Goal: Information Seeking & Learning: Learn about a topic

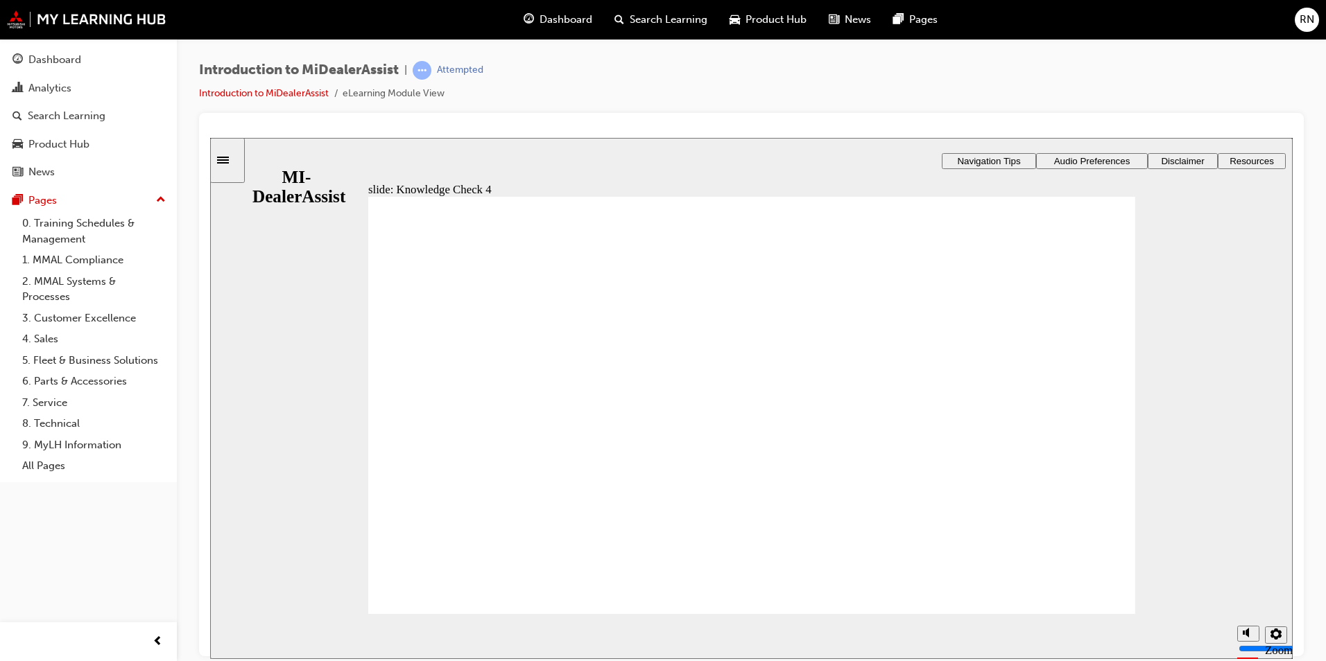
radio input "false"
radio input "true"
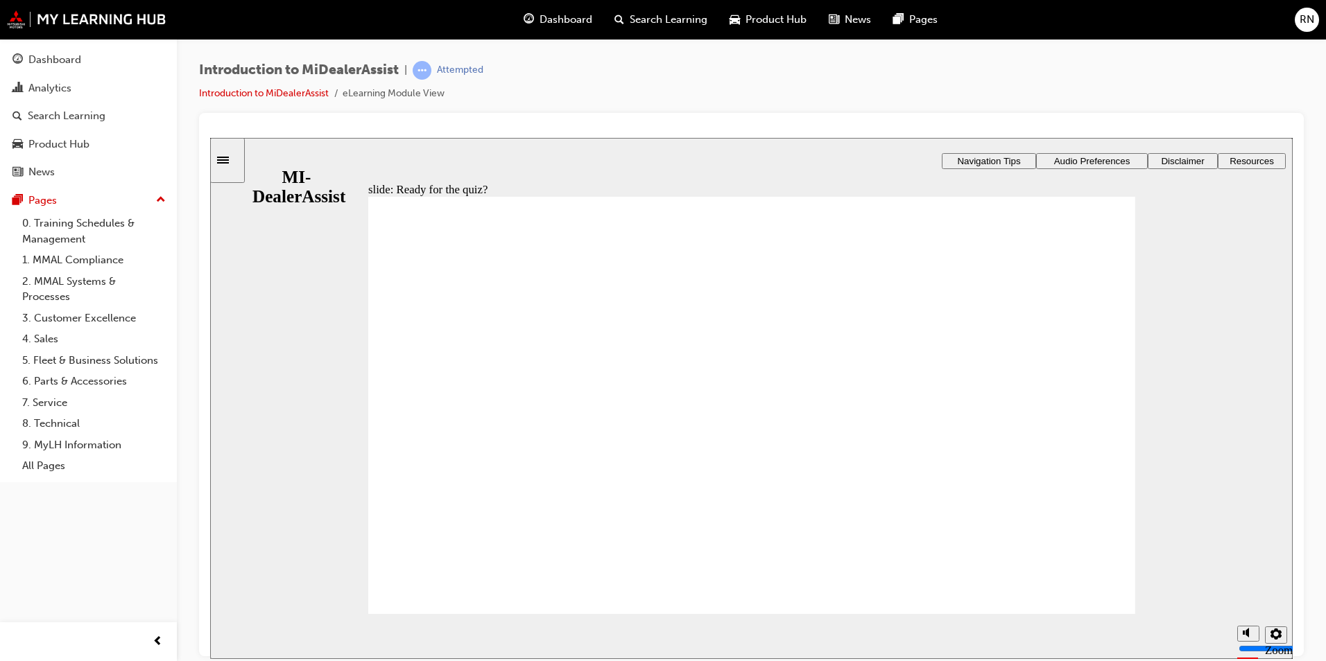
radio input "true"
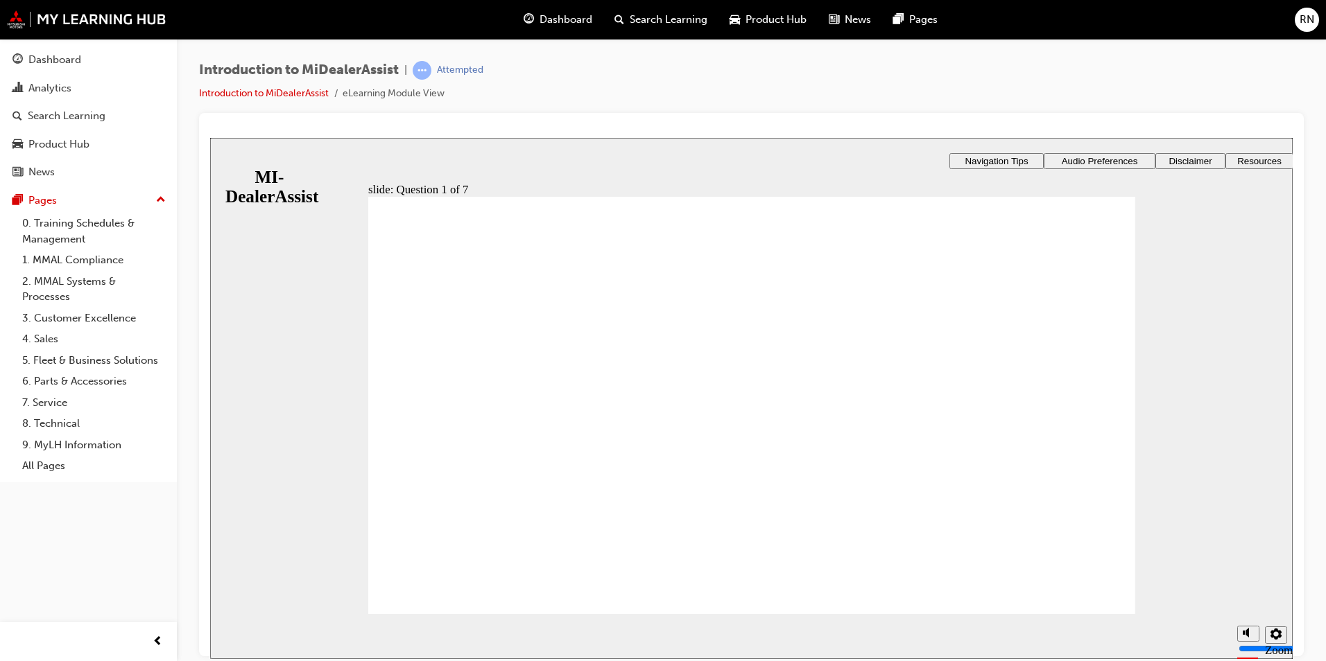
radio input "true"
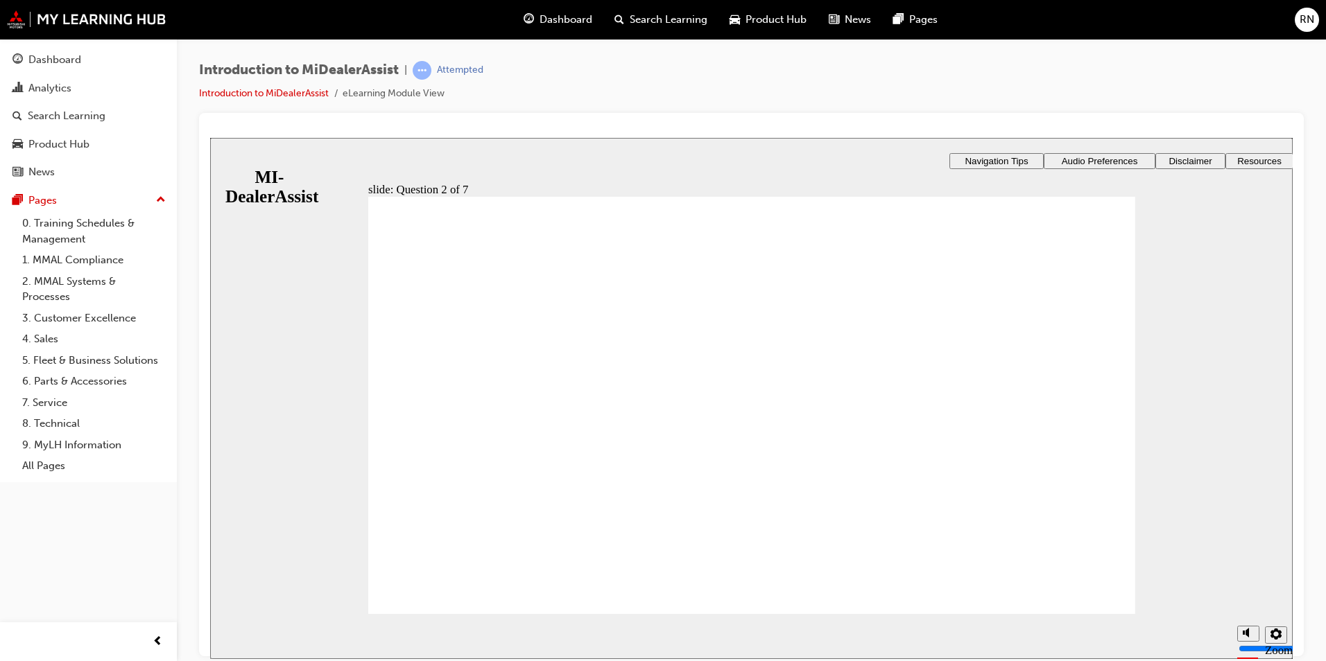
radio input "true"
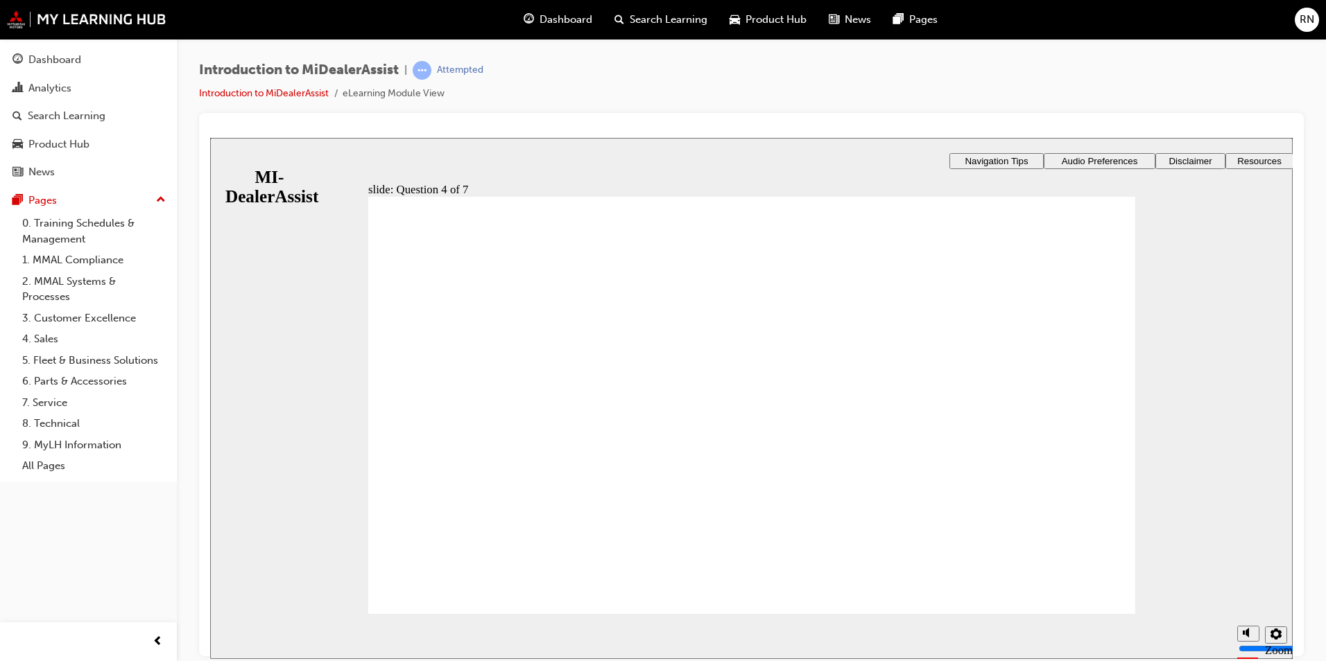
radio input "true"
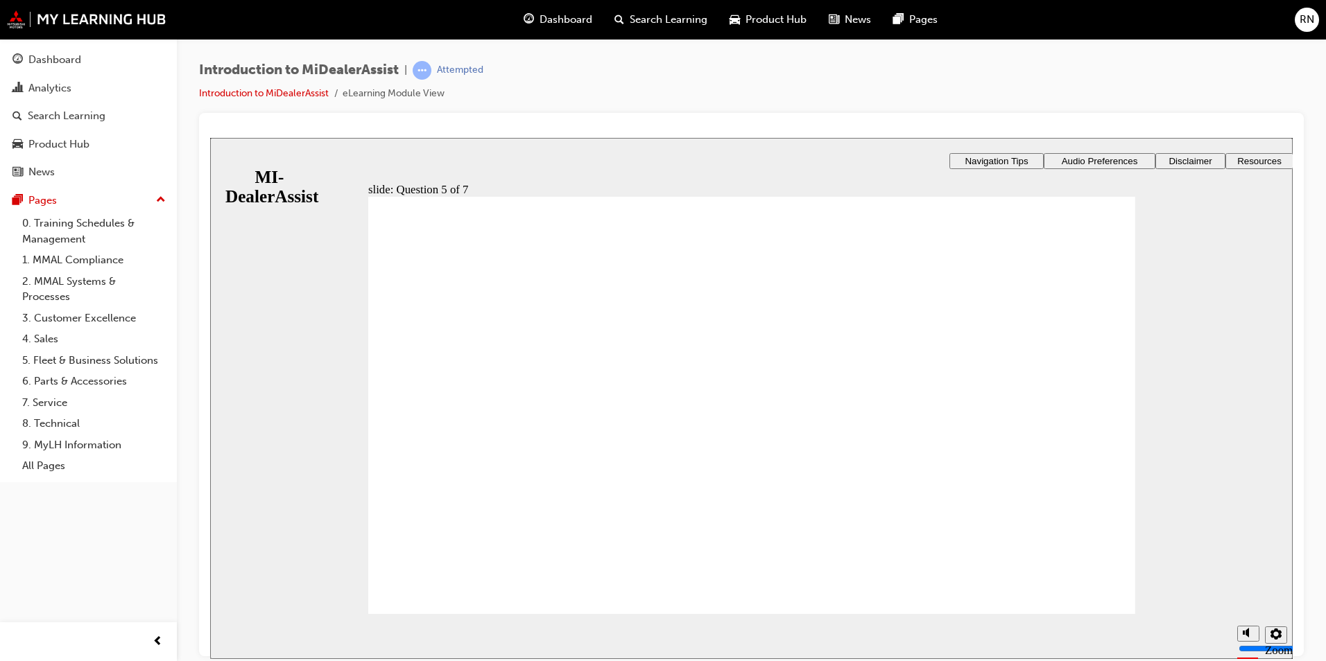
checkbox input "true"
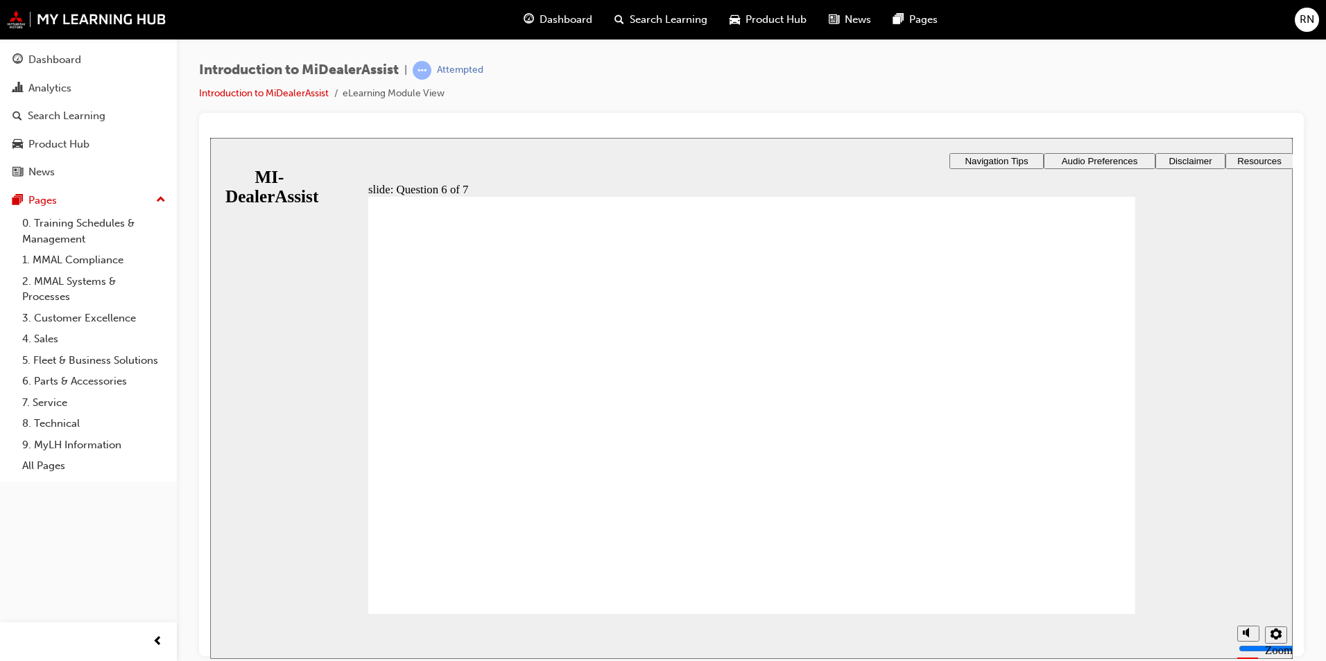
radio input "true"
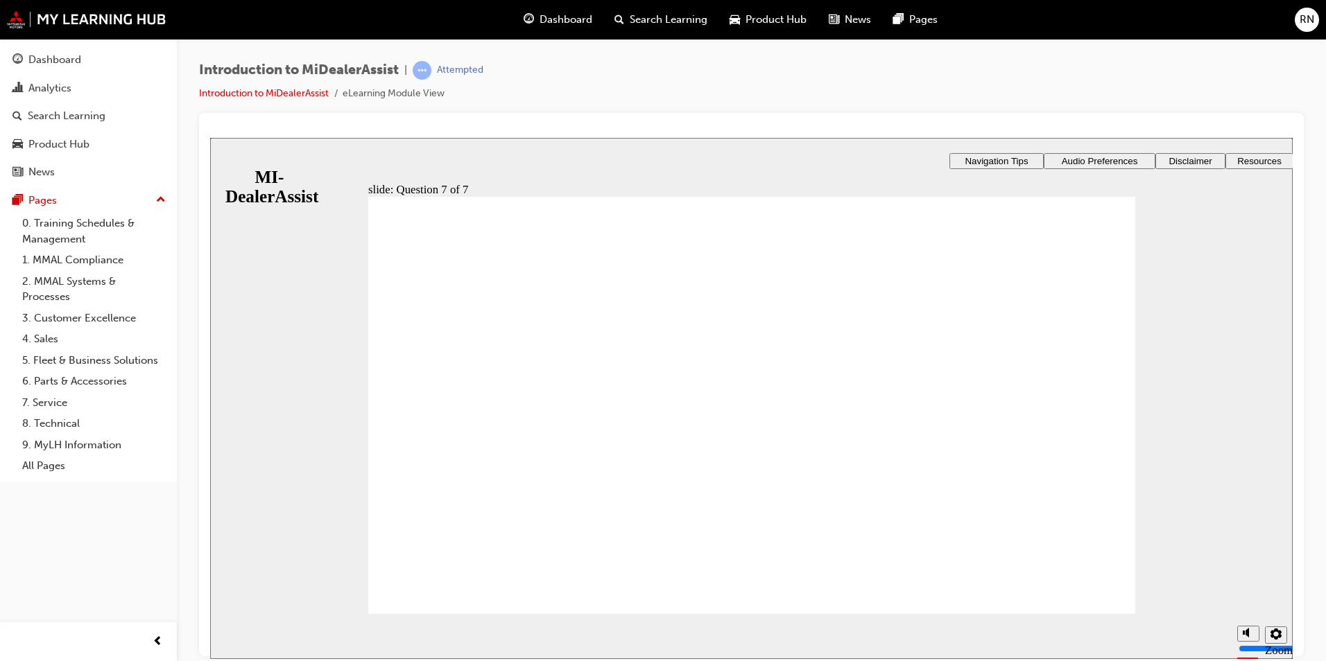
radio input "true"
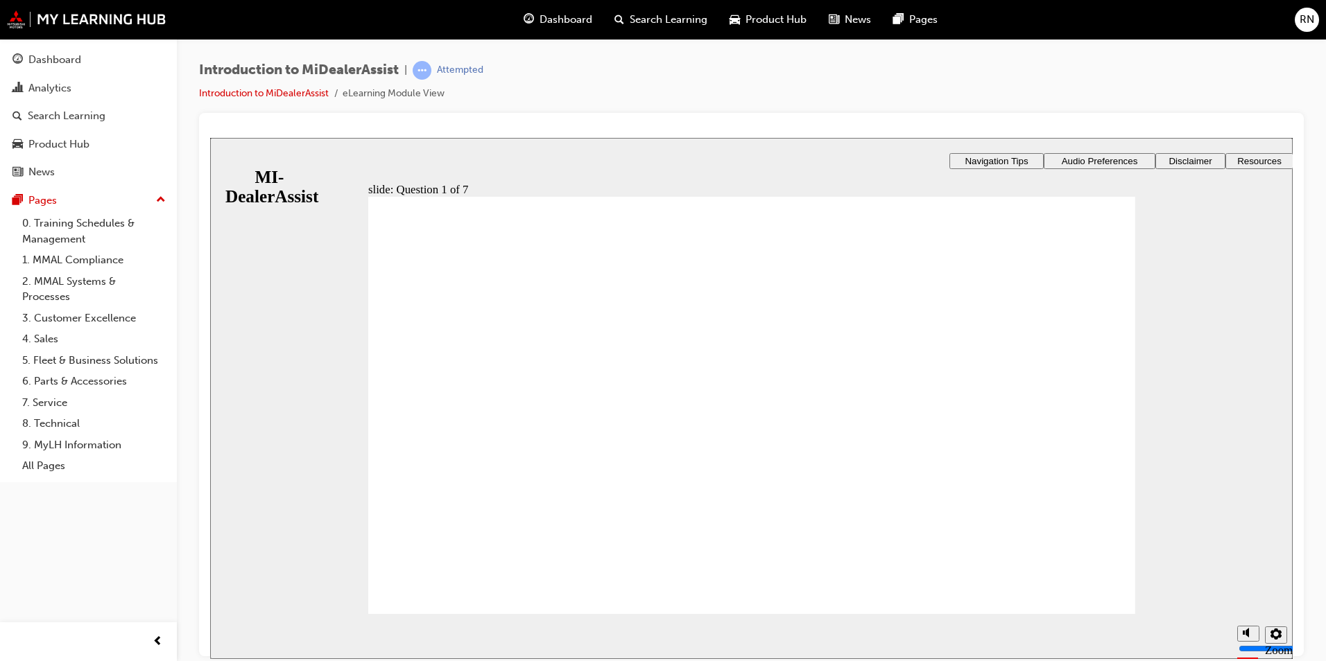
radio input "true"
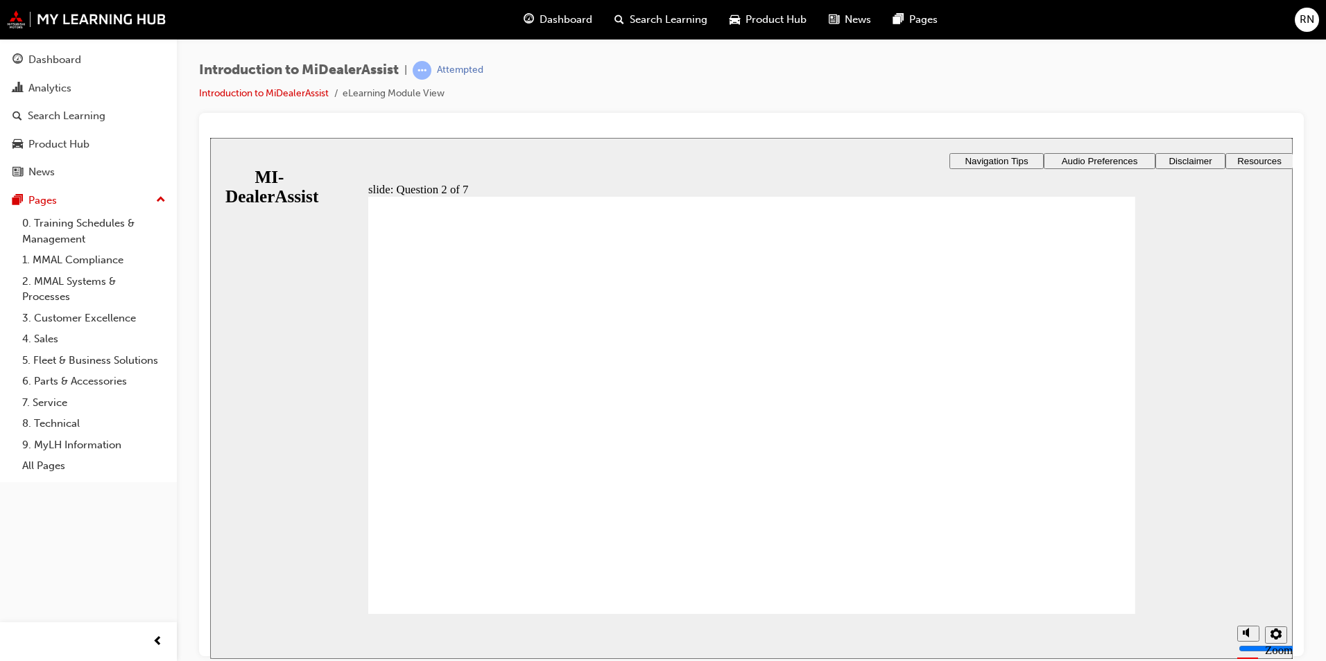
radio input "true"
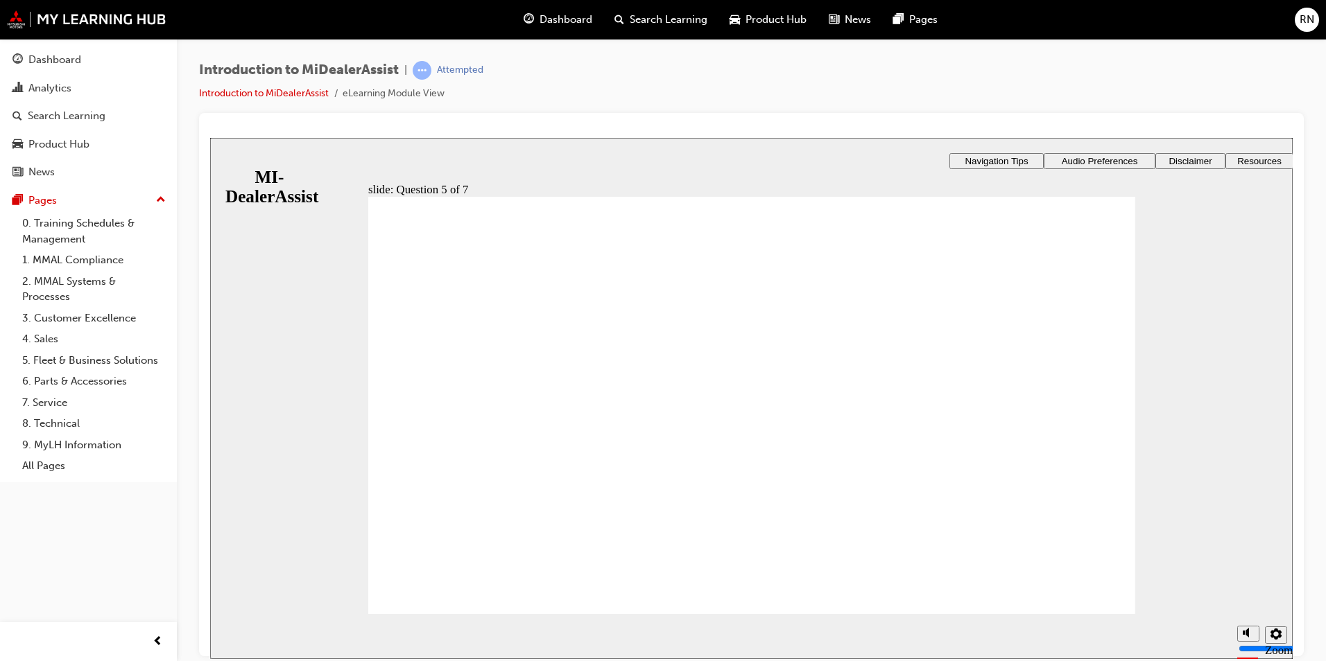
radio input "true"
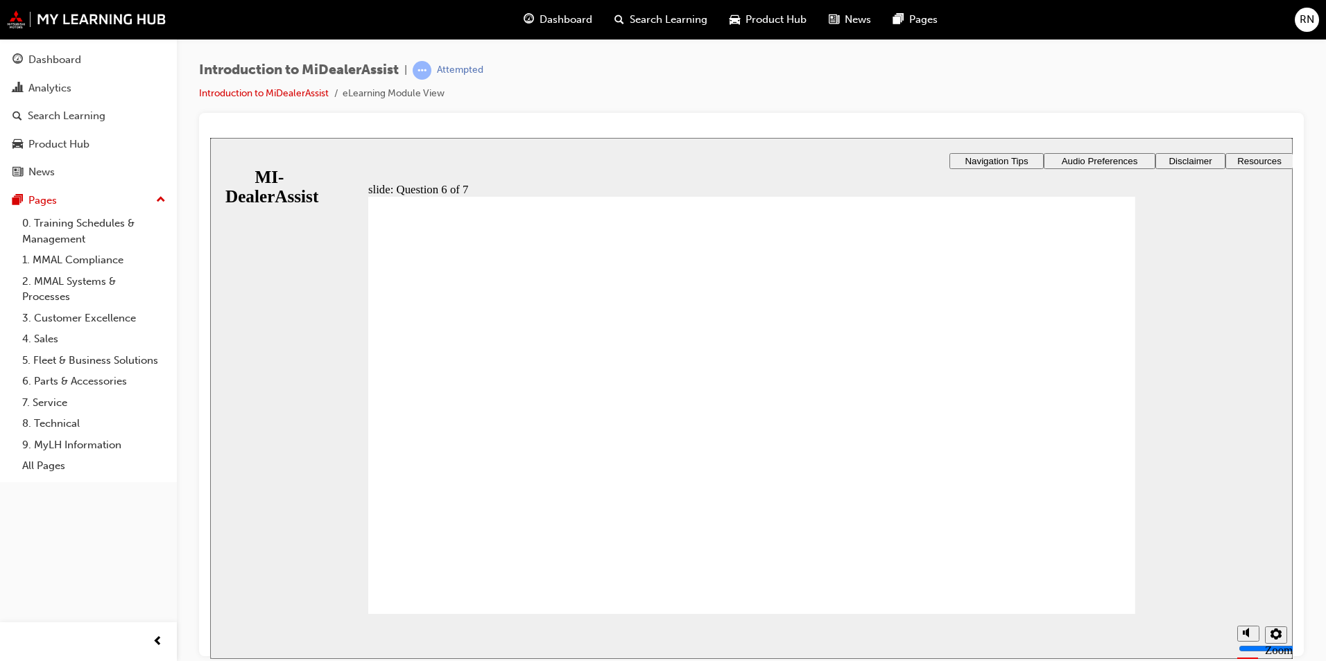
checkbox input "true"
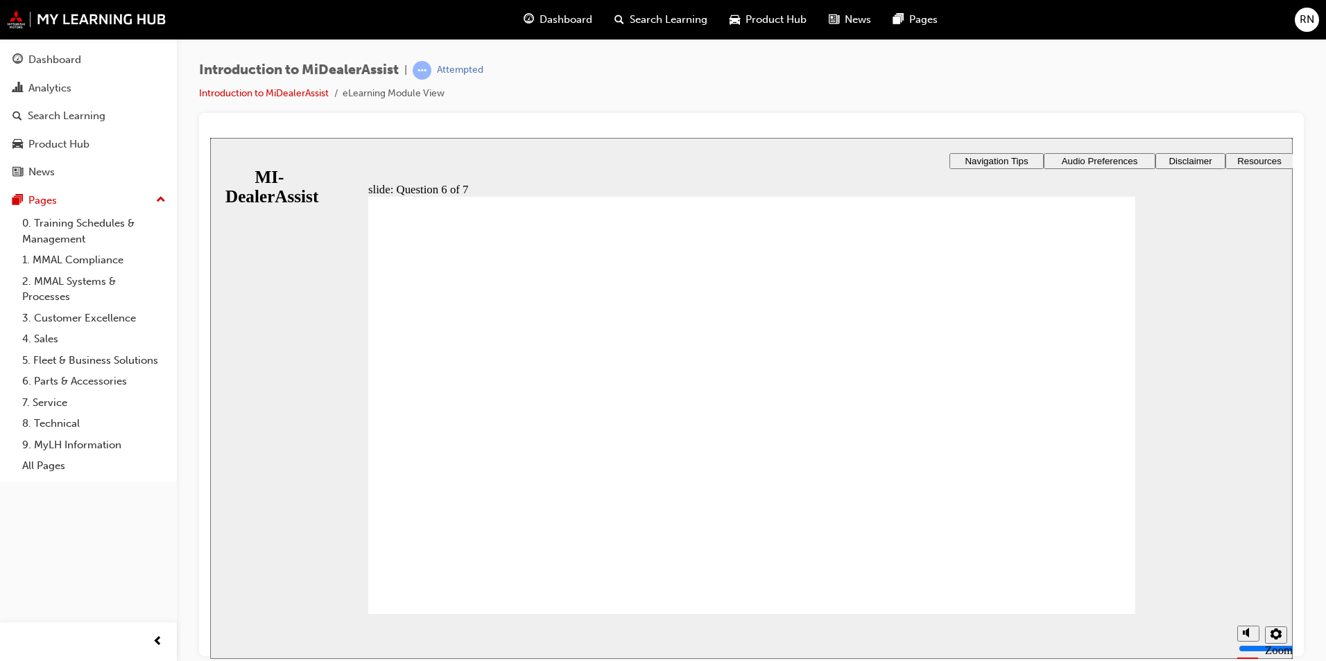
checkbox input "true"
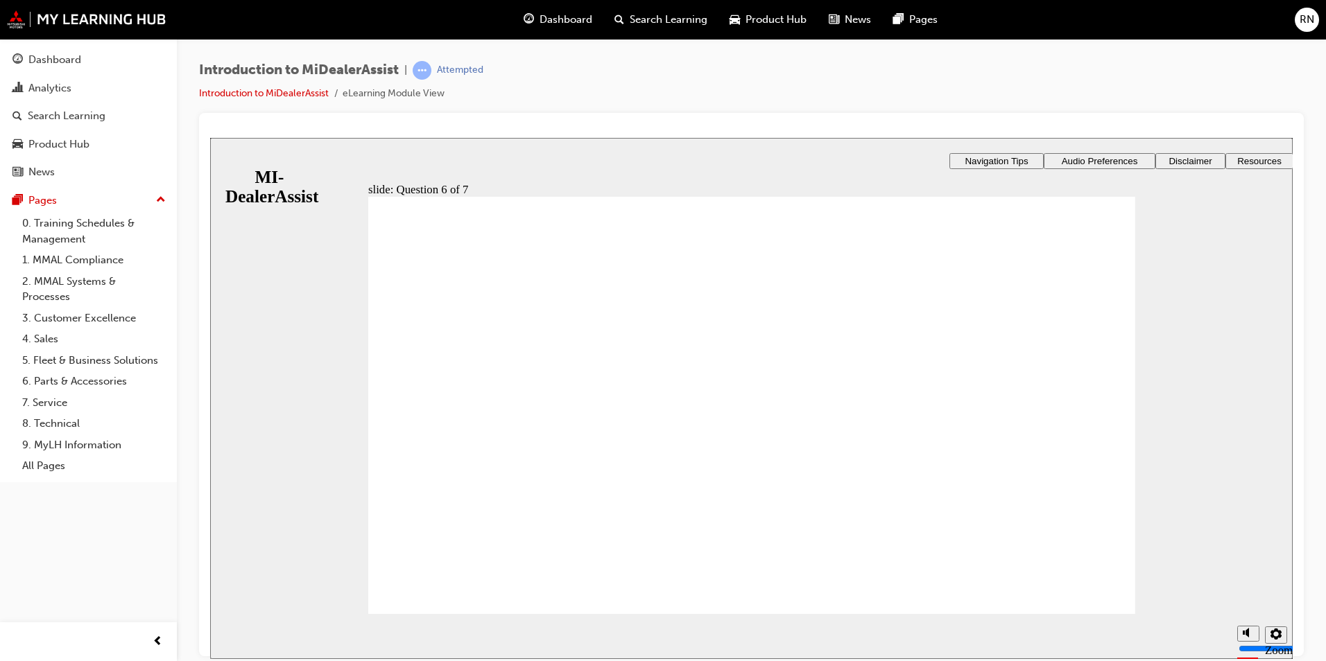
radio input "true"
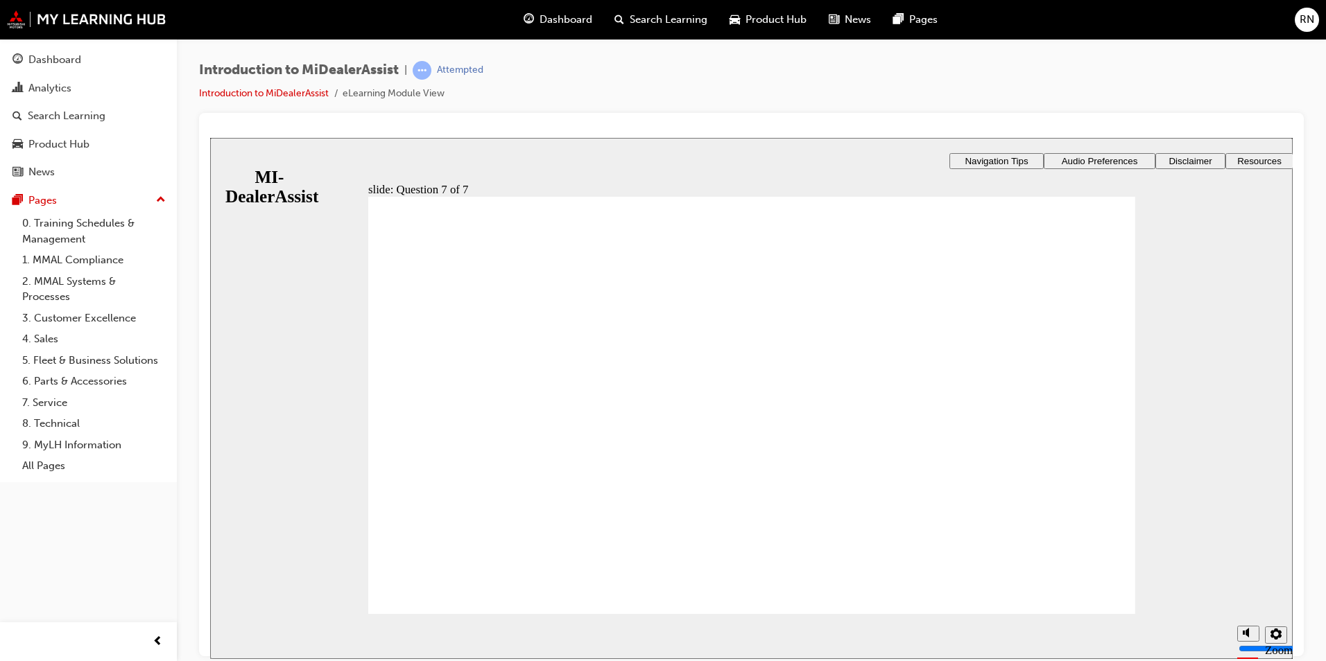
radio input "true"
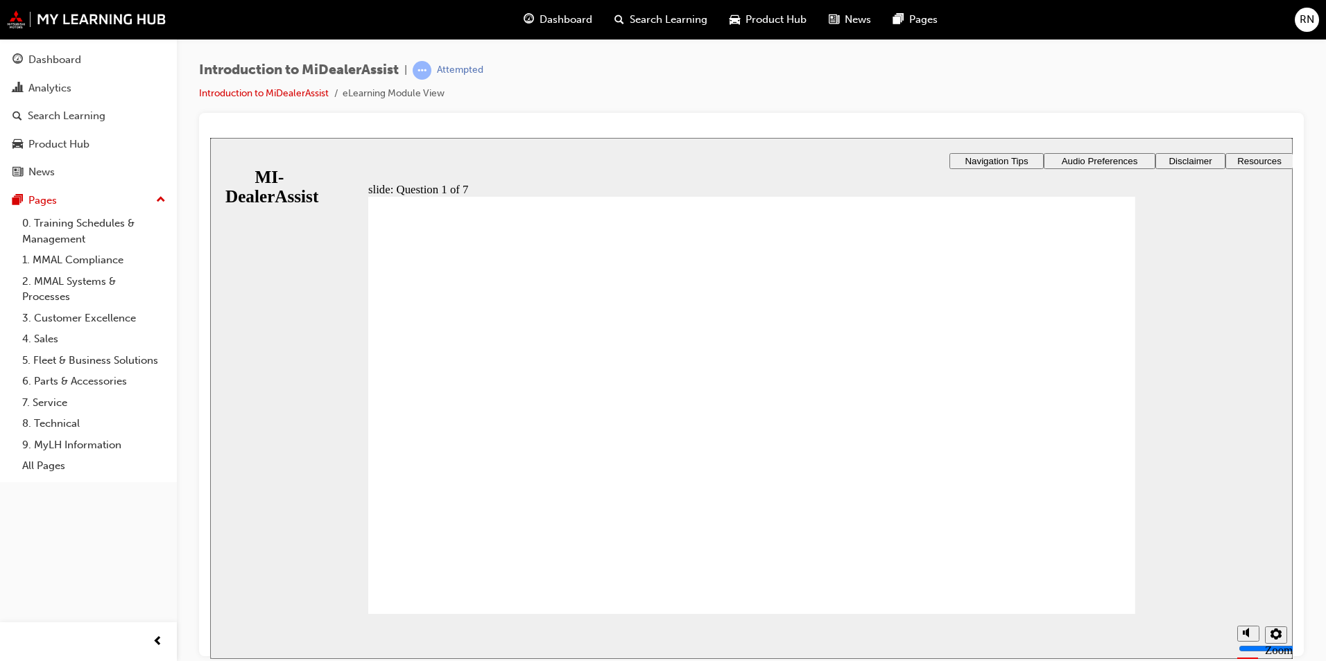
radio input "true"
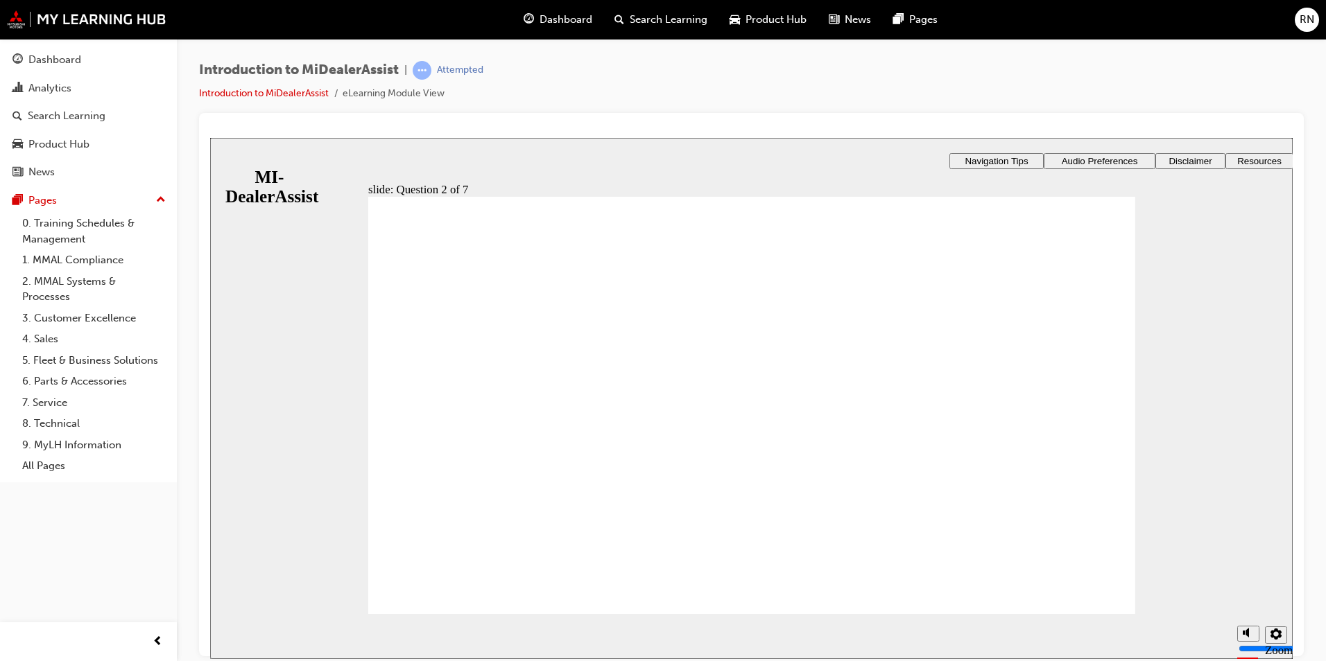
radio input "true"
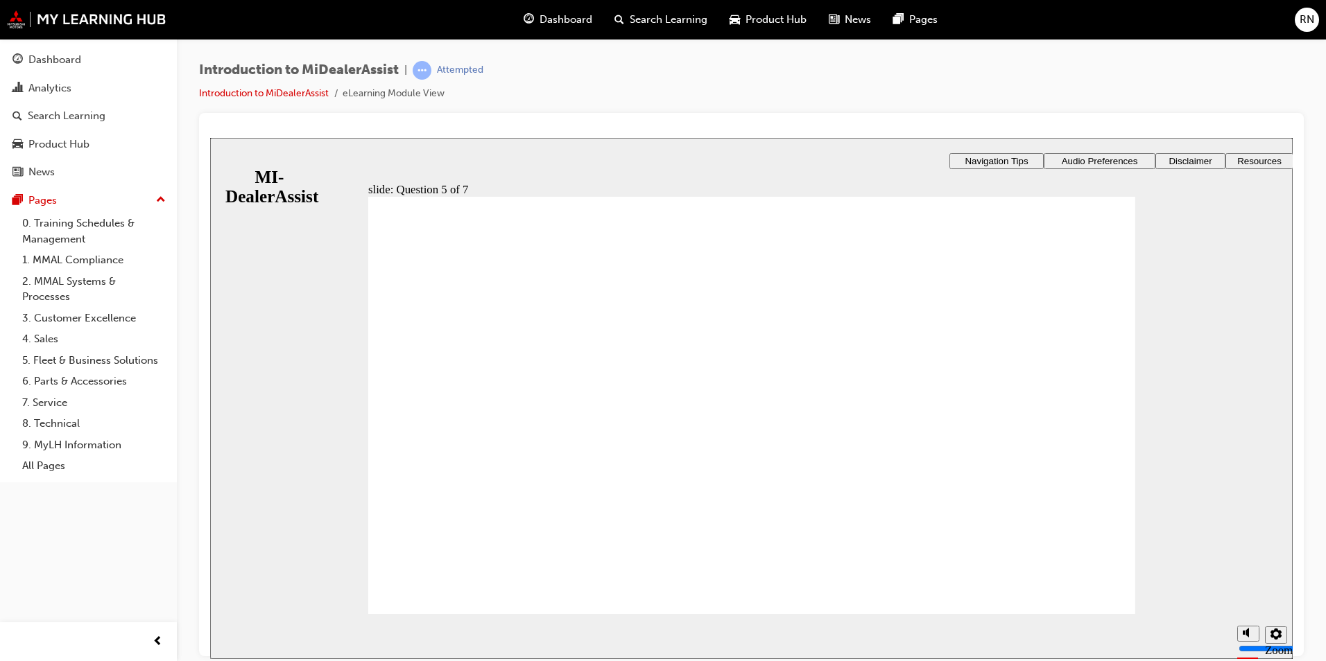
radio input "true"
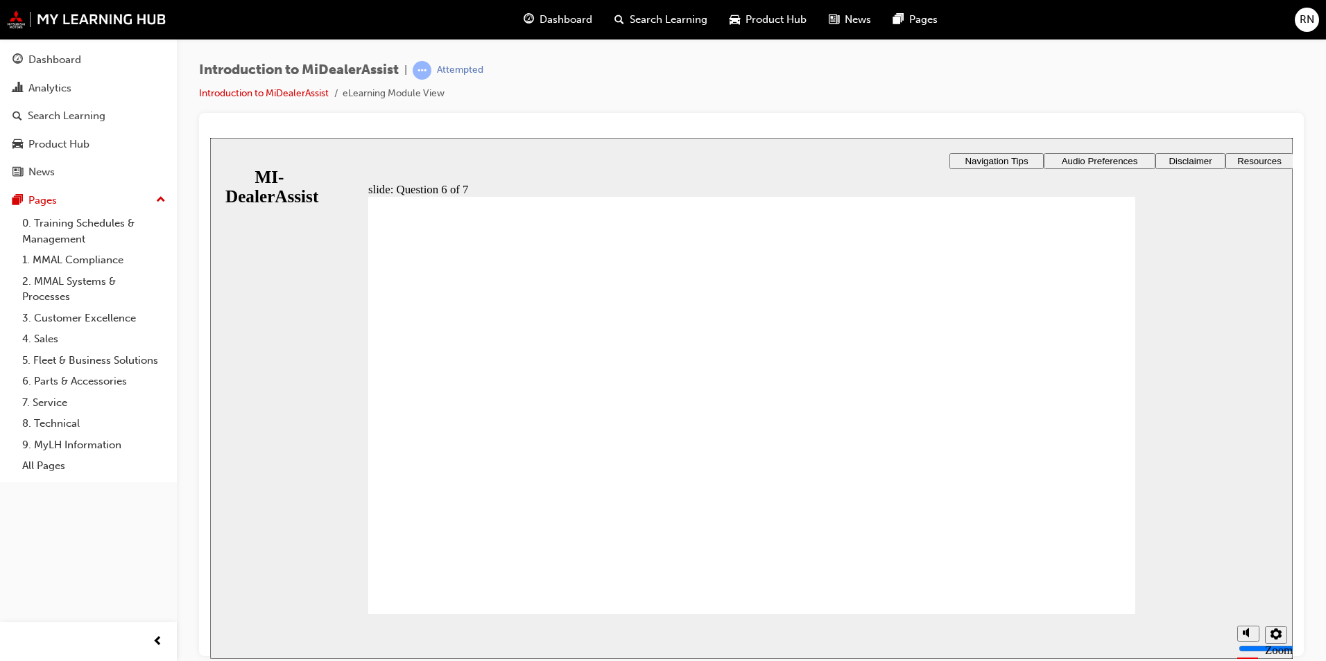
checkbox input "true"
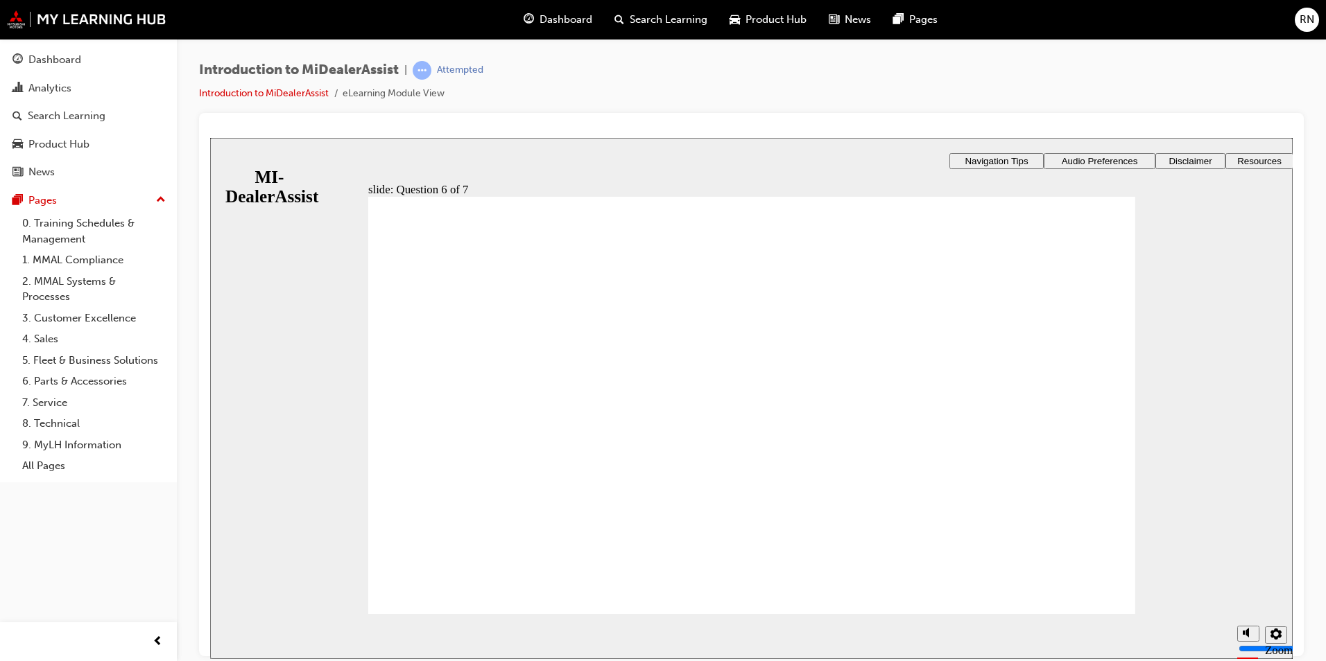
checkbox input "true"
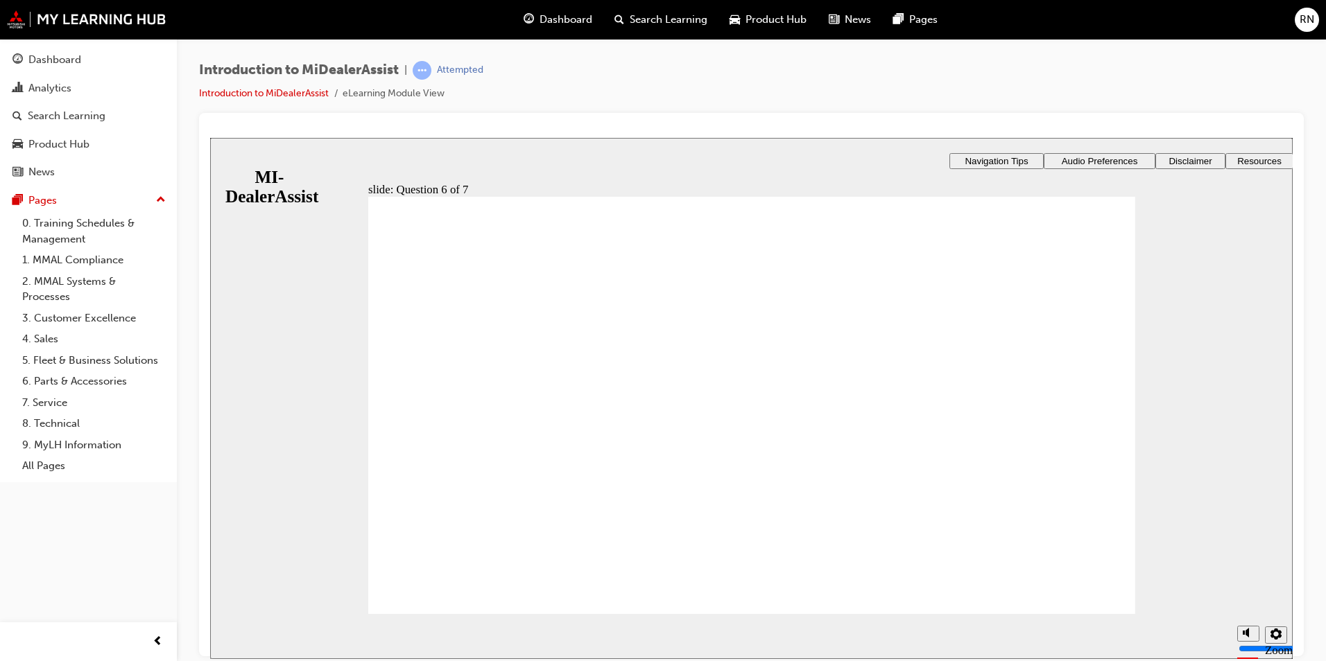
radio input "true"
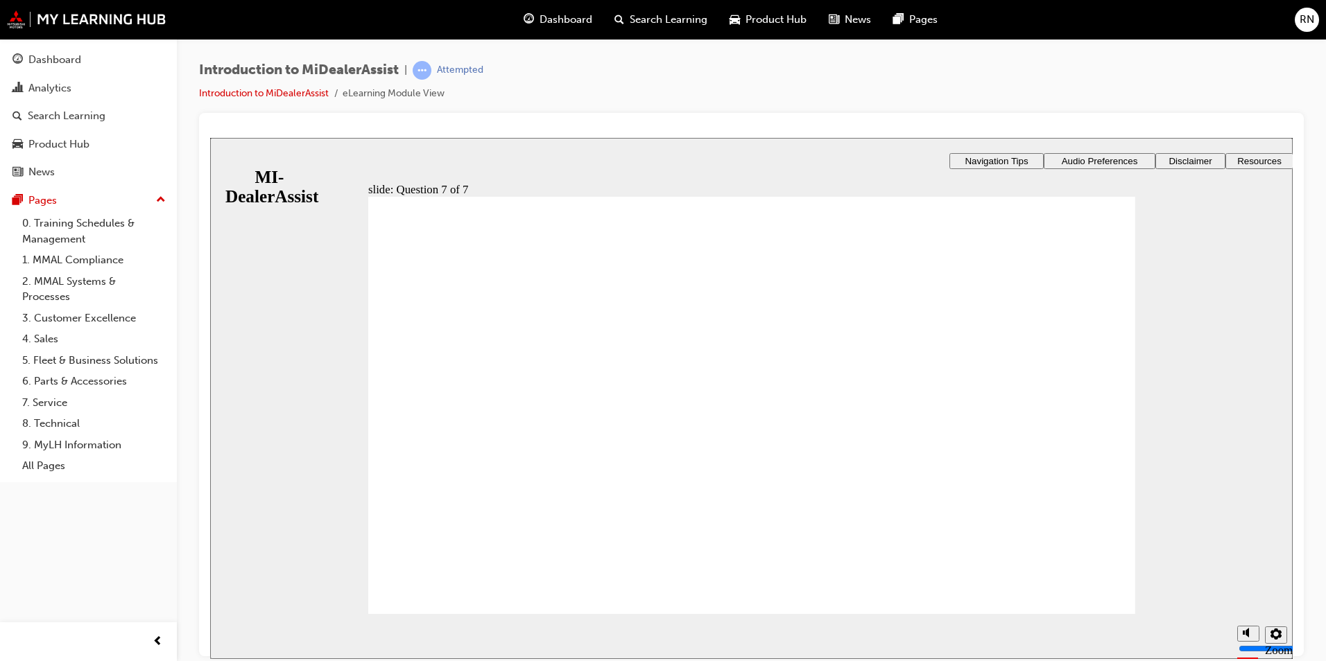
click at [229, 157] on icon "Sidebar Toggle" at bounding box center [223, 159] width 12 height 7
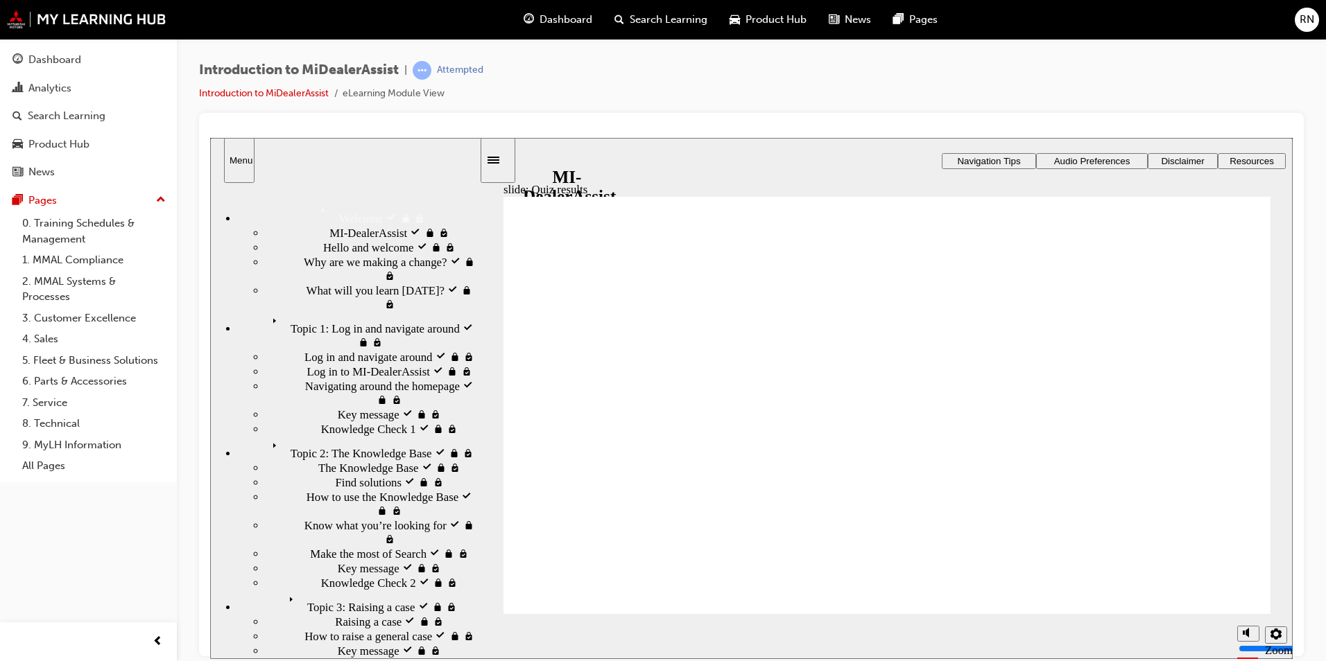
click at [349, 325] on span "Topic 1: Log in and navigate around visited" at bounding box center [368, 318] width 203 height 14
click at [318, 406] on span "Navigating around the homepage visited" at bounding box center [392, 393] width 174 height 28
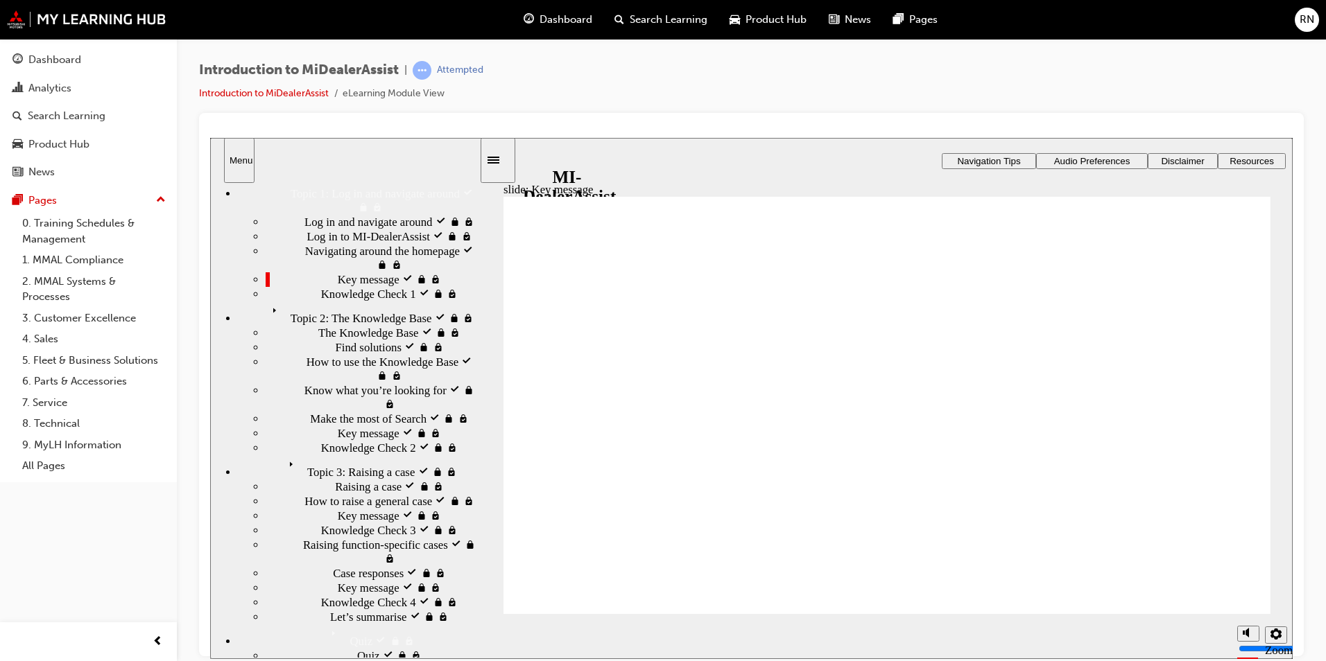
scroll to position [139, 0]
click at [344, 311] on span "Topic 2: The Knowledge Base visited" at bounding box center [354, 304] width 175 height 14
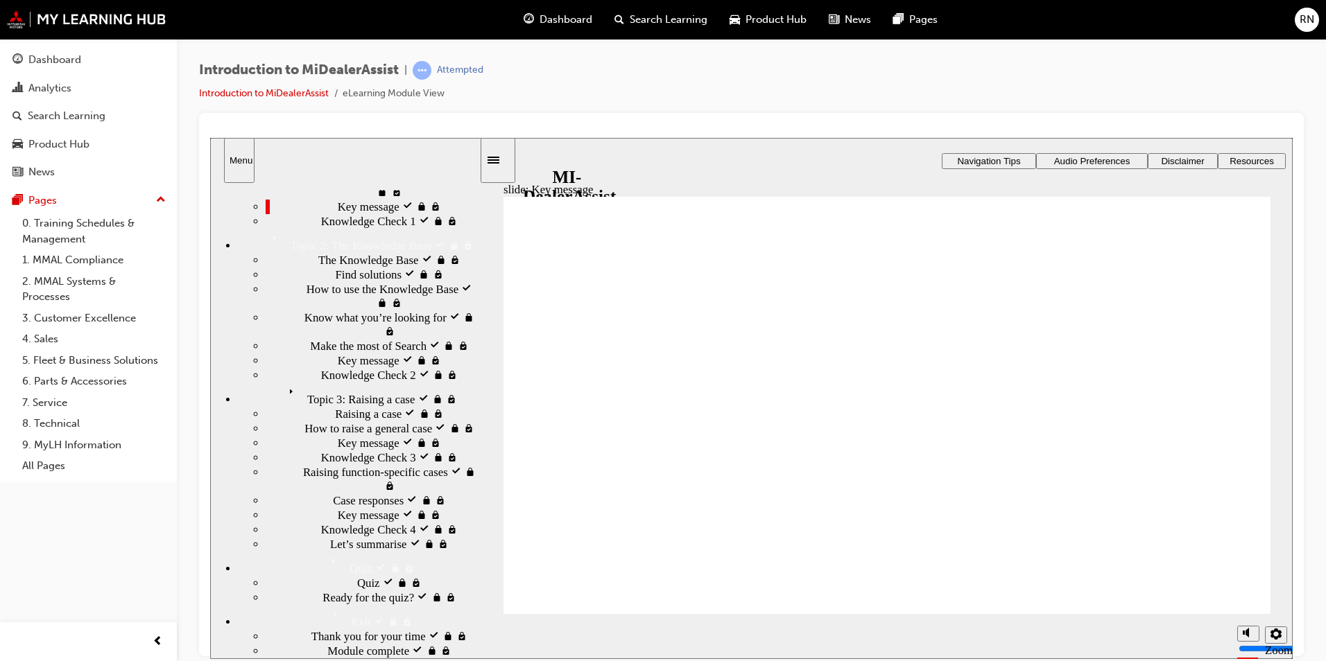
click at [318, 266] on span "The Knowledge Base visited" at bounding box center [385, 259] width 134 height 14
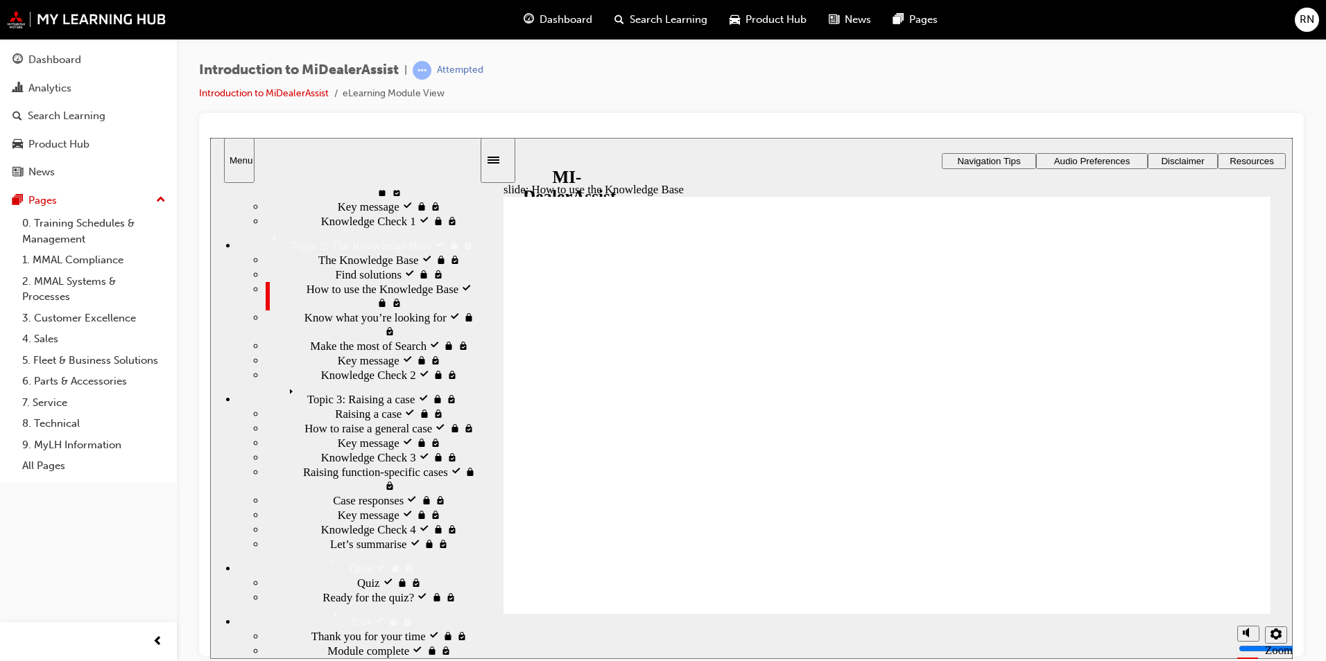
type input "51"
click at [357, 575] on span "Quiz visited" at bounding box center [385, 582] width 57 height 14
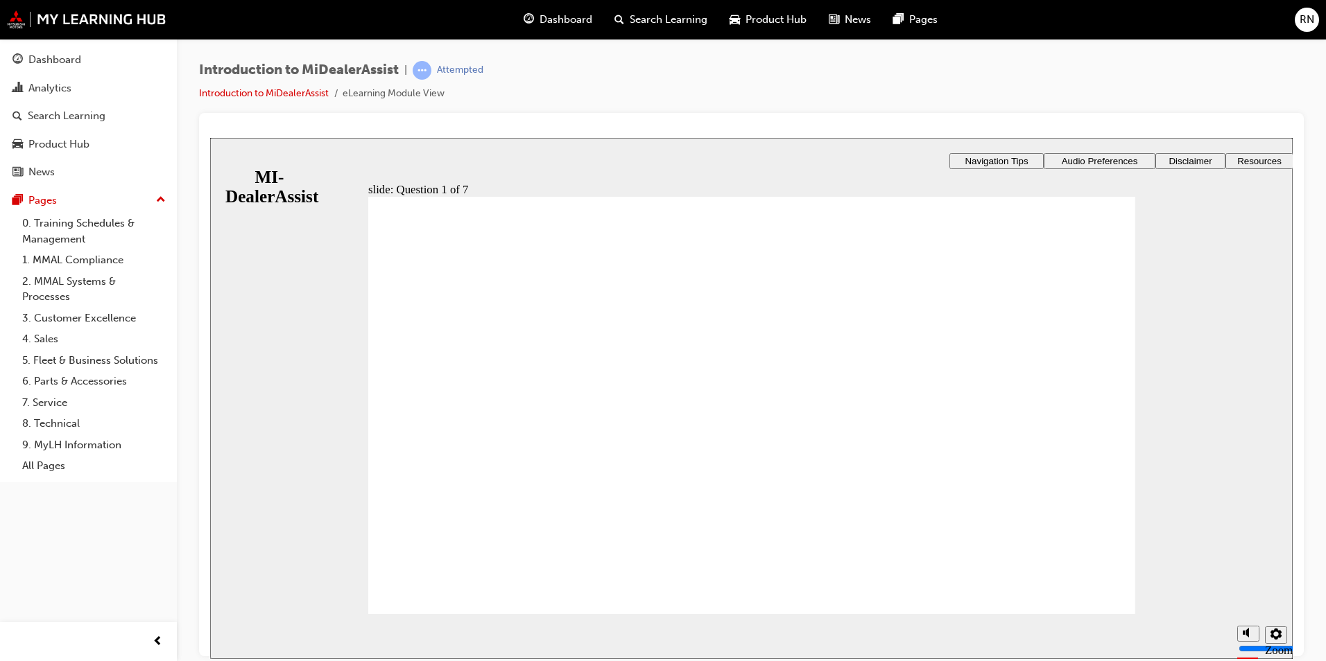
radio input "true"
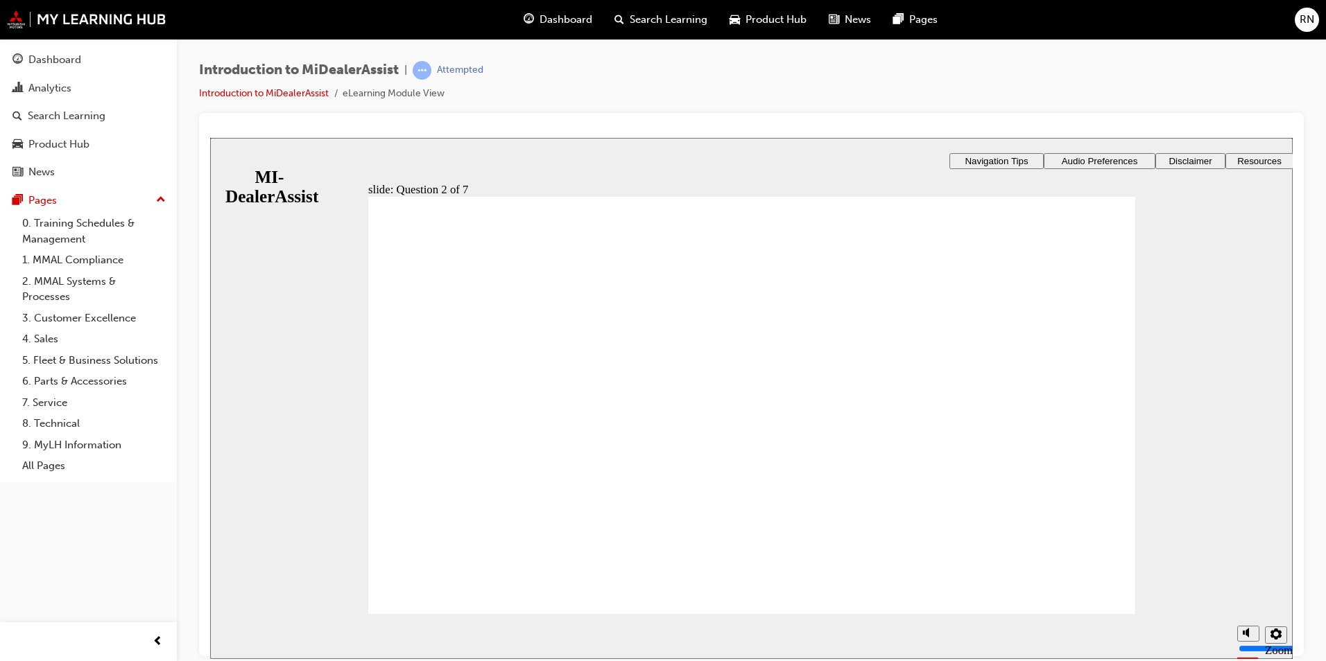
radio input "true"
